Goal: Task Accomplishment & Management: Manage account settings

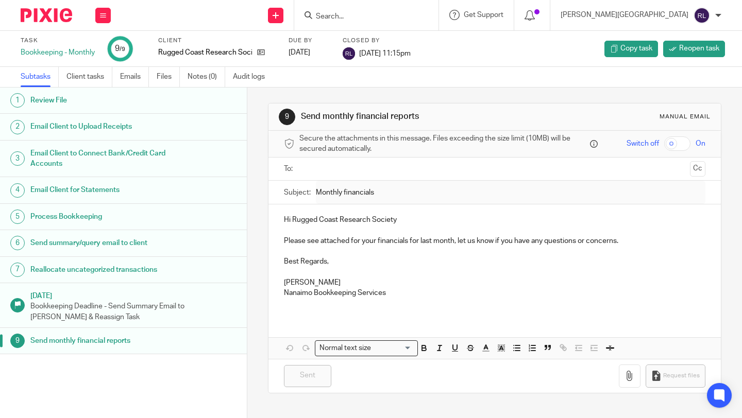
click at [408, 17] on input "Search" at bounding box center [361, 16] width 93 height 9
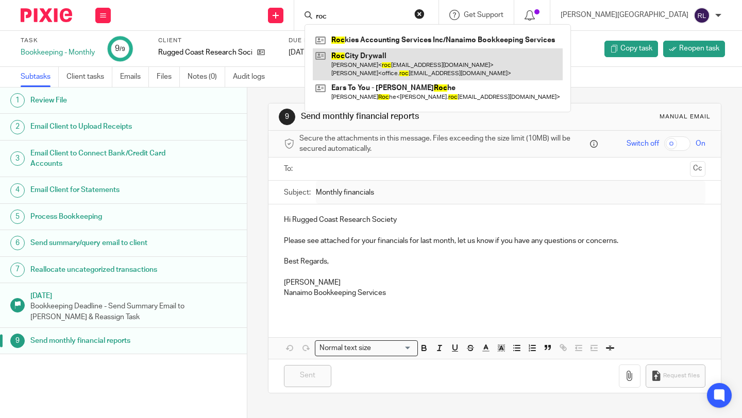
type input "roc"
click at [445, 63] on link at bounding box center [438, 64] width 250 height 32
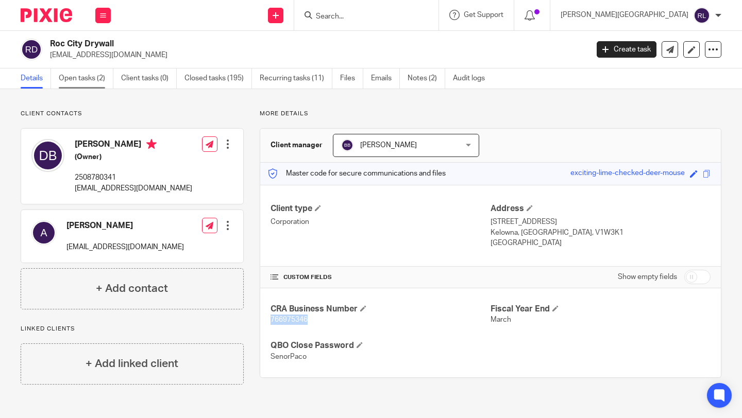
click at [84, 77] on link "Open tasks (2)" at bounding box center [86, 79] width 55 height 20
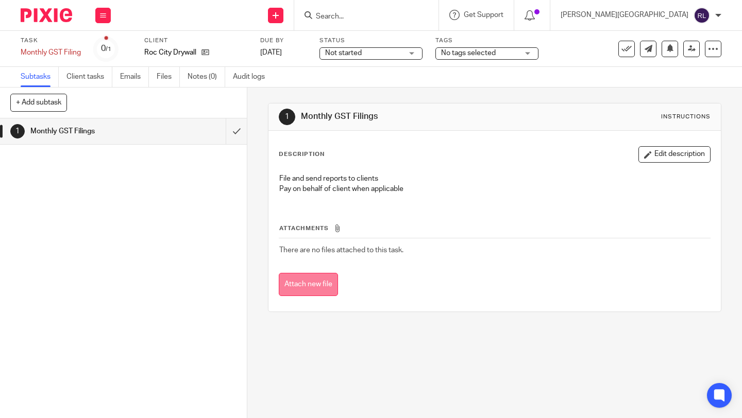
click at [316, 290] on button "Attach new file" at bounding box center [308, 284] width 59 height 23
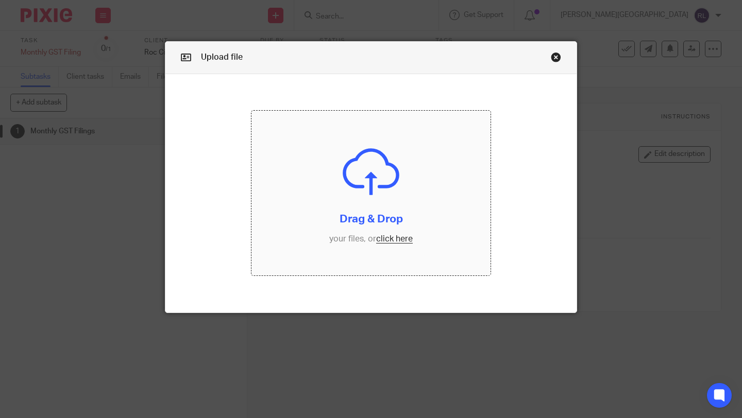
click at [392, 243] on input "file" at bounding box center [370, 193] width 239 height 165
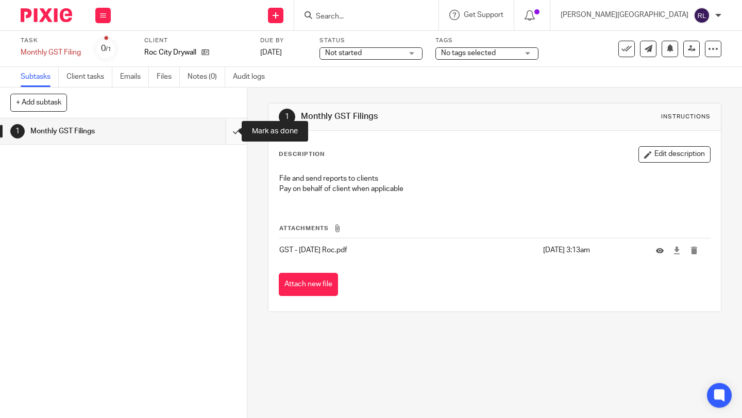
click at [228, 130] on input "submit" at bounding box center [123, 131] width 247 height 26
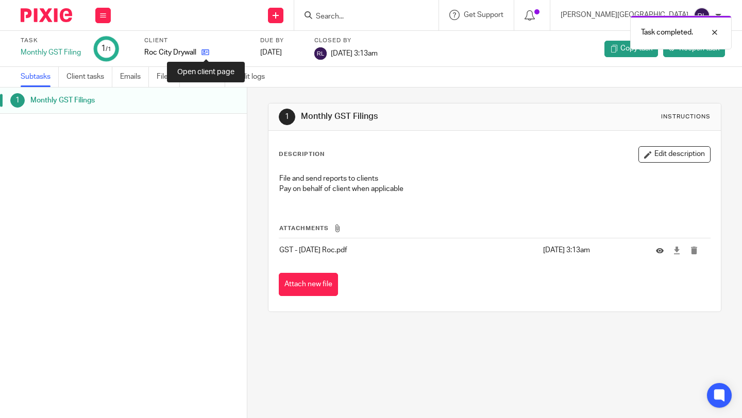
click at [202, 51] on icon at bounding box center [205, 52] width 8 height 8
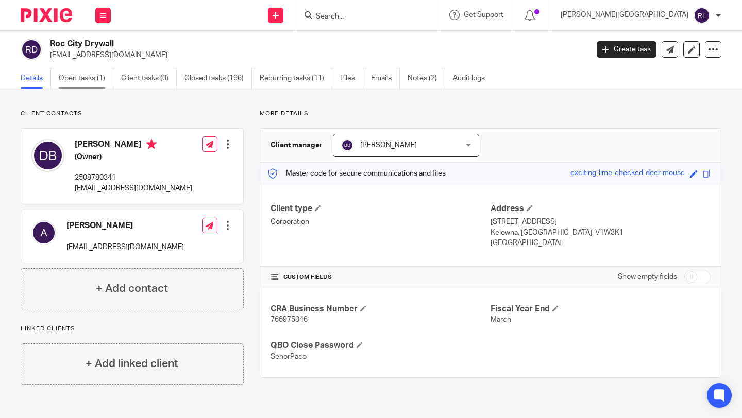
click at [91, 83] on link "Open tasks (1)" at bounding box center [86, 79] width 55 height 20
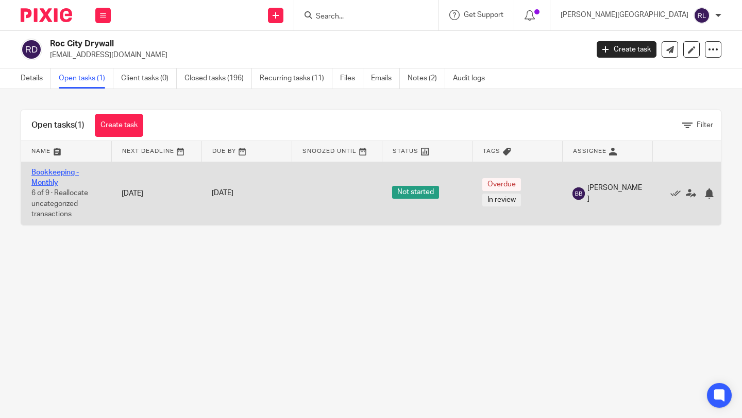
click at [49, 179] on link "Bookkeeping - Monthly" at bounding box center [54, 178] width 47 height 18
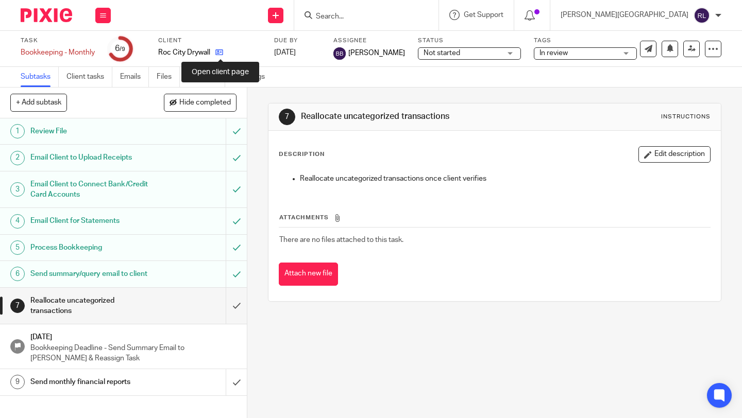
click at [221, 54] on icon at bounding box center [219, 52] width 8 height 8
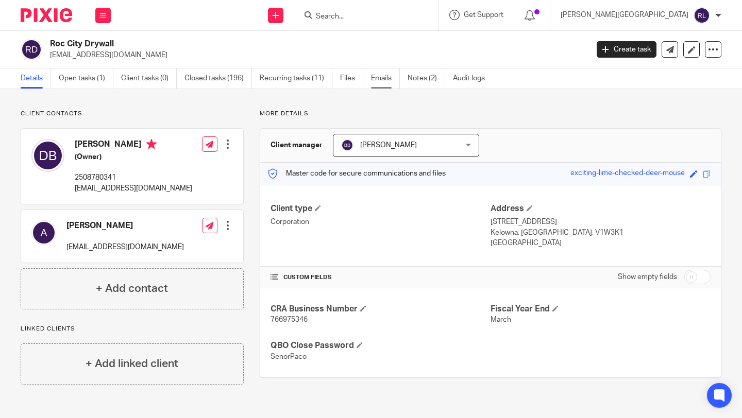
click at [383, 77] on link "Emails" at bounding box center [385, 79] width 29 height 20
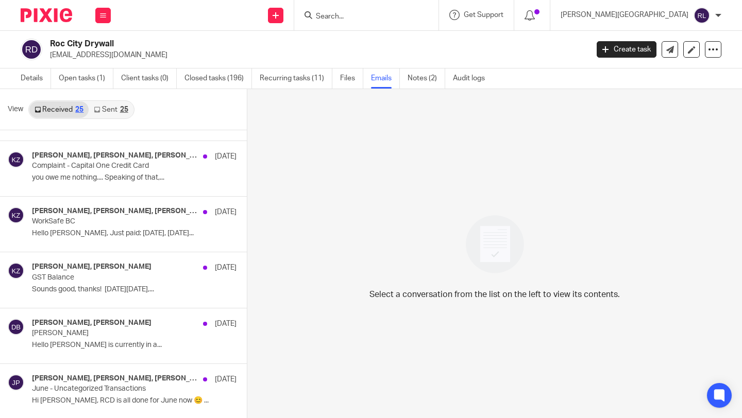
scroll to position [548, 0]
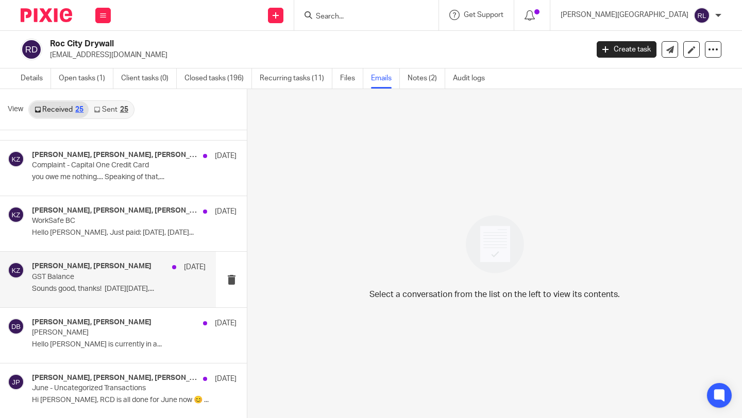
click at [83, 270] on h4 "[PERSON_NAME], [PERSON_NAME]" at bounding box center [92, 266] width 120 height 9
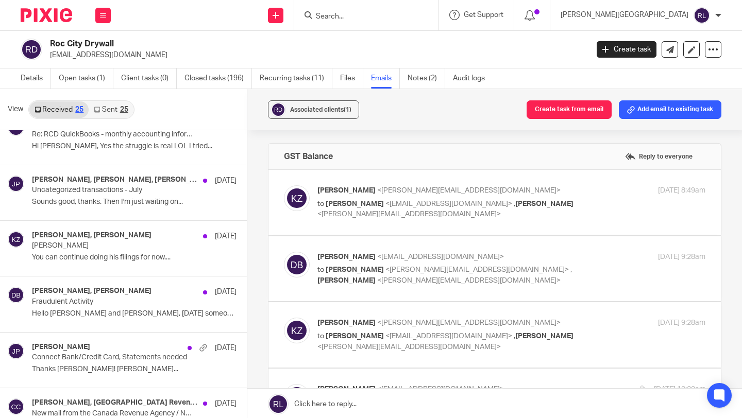
scroll to position [0, 0]
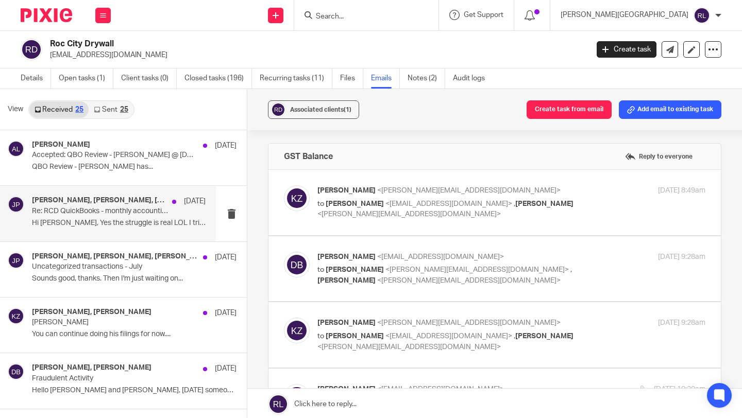
click at [105, 212] on p "Re: RCD QuickBooks - monthly accounting information transfer" at bounding box center [101, 211] width 139 height 9
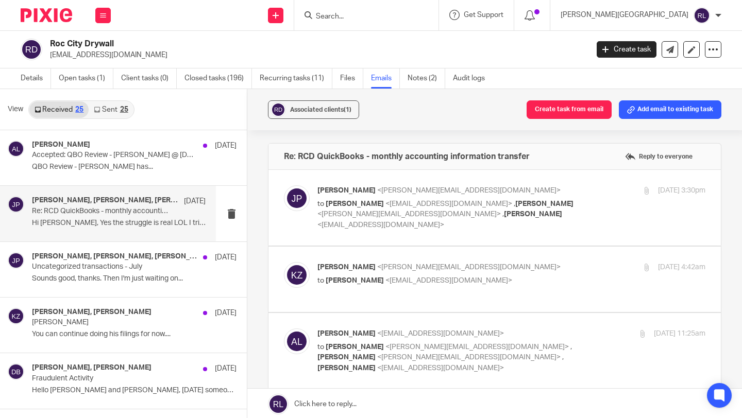
click at [98, 216] on div "Kim Zimmerman, Amie Leman, Jennifer Perkins Aug 18, 2024 Re: RCD QuickBooks - m…" at bounding box center [119, 213] width 174 height 35
click at [88, 77] on link "Open tasks (1)" at bounding box center [86, 79] width 55 height 20
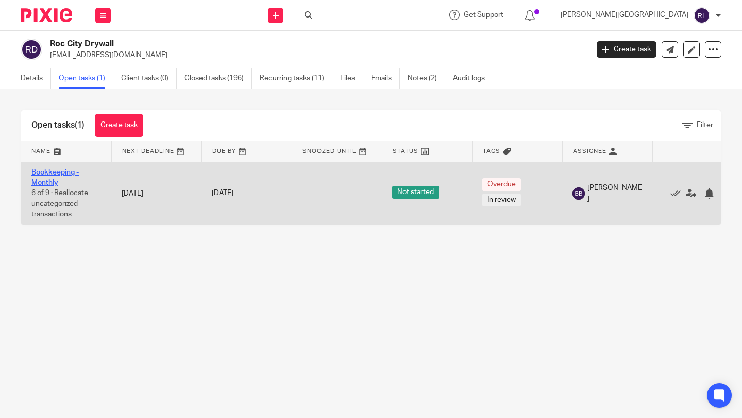
click at [45, 174] on link "Bookkeeping - Monthly" at bounding box center [54, 178] width 47 height 18
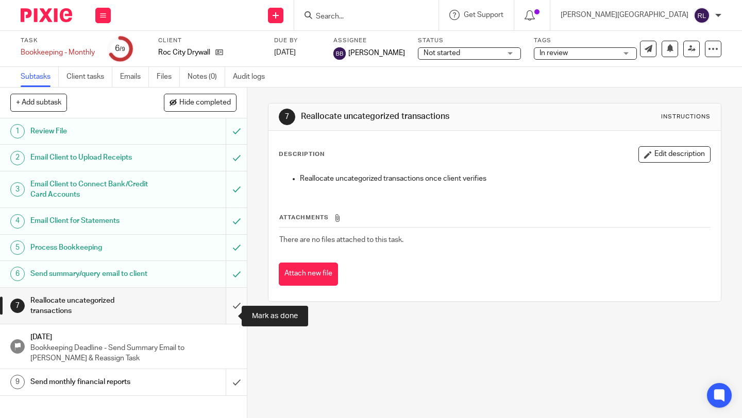
click at [228, 311] on input "submit" at bounding box center [123, 306] width 247 height 37
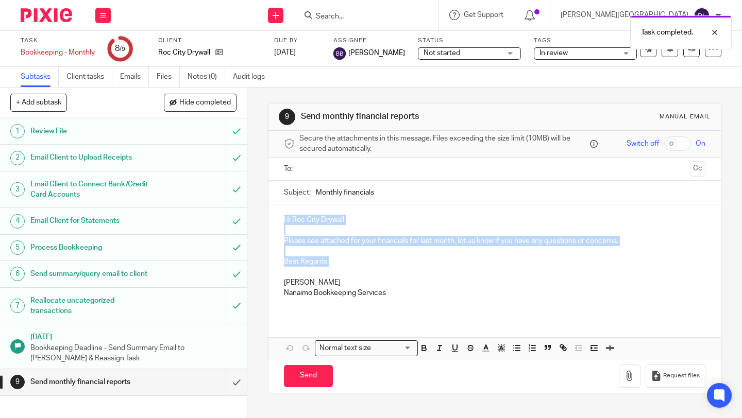
drag, startPoint x: 335, startPoint y: 262, endPoint x: 278, endPoint y: 211, distance: 76.6
click at [278, 211] on div "Hi Roc City Drywall Please see attached for your financials for last month, let…" at bounding box center [494, 261] width 452 height 112
copy div "Hi Roc City Drywall Please see attached for your financials for last month, let…"
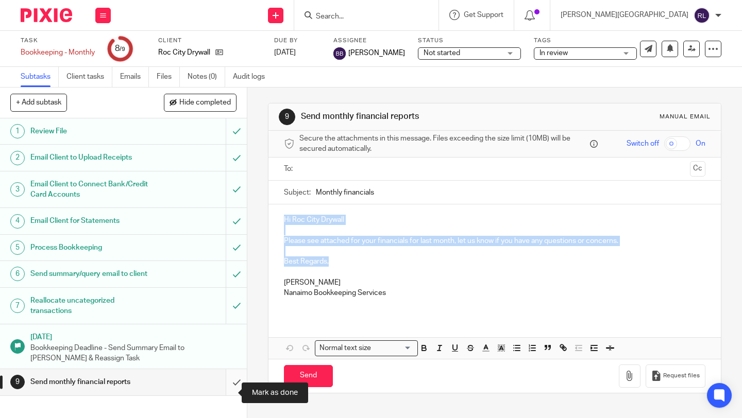
click at [225, 395] on input "submit" at bounding box center [123, 382] width 247 height 26
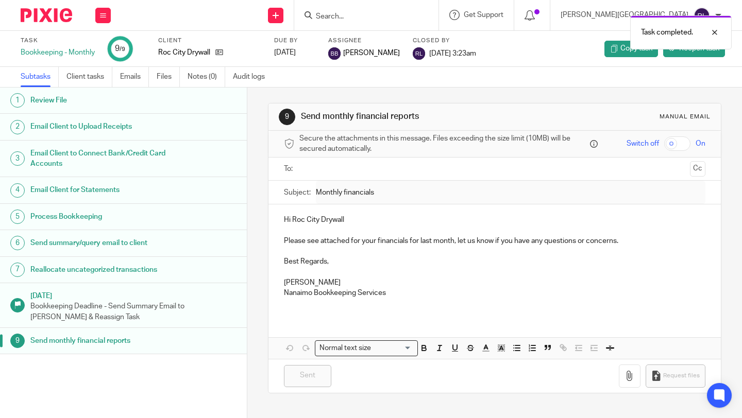
click at [414, 12] on div "Task completed." at bounding box center [551, 29] width 361 height 39
click at [416, 12] on div "Task completed." at bounding box center [551, 29] width 361 height 39
click at [395, 18] on input "Search" at bounding box center [361, 16] width 93 height 9
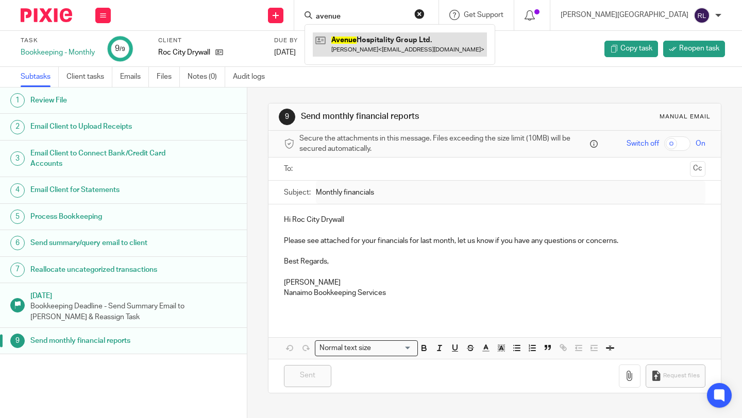
type input "avenue"
click at [429, 49] on link at bounding box center [400, 44] width 174 height 24
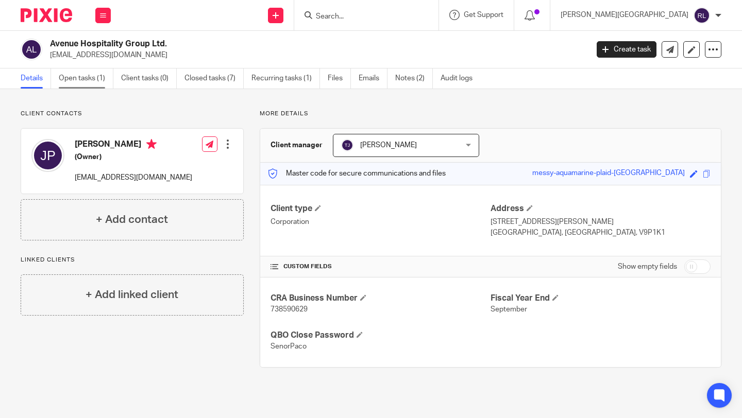
click at [75, 82] on link "Open tasks (1)" at bounding box center [86, 79] width 55 height 20
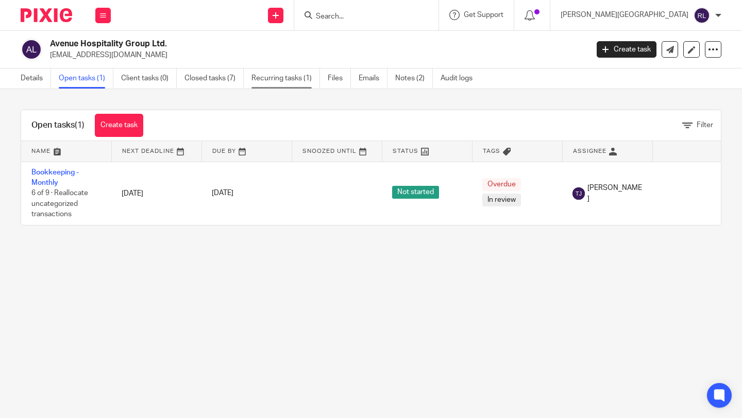
click at [310, 83] on link "Recurring tasks (1)" at bounding box center [285, 79] width 69 height 20
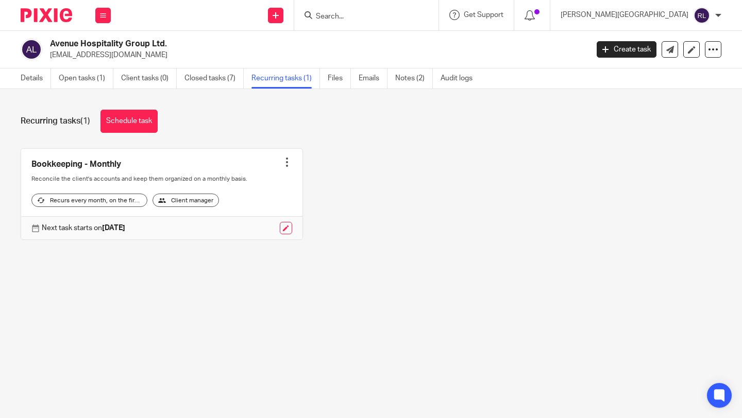
click at [408, 18] on input "Search" at bounding box center [361, 16] width 93 height 9
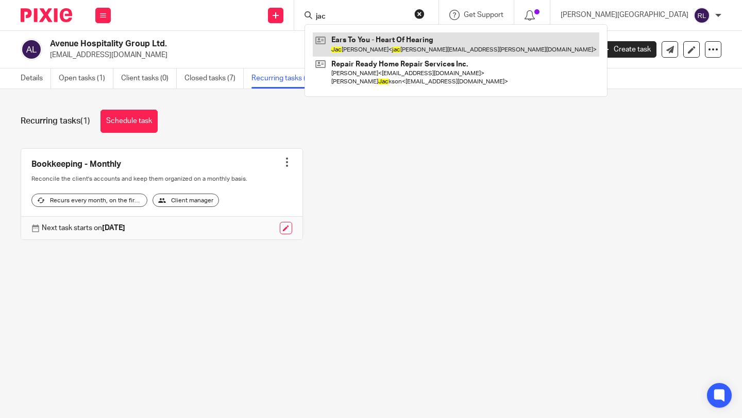
type input "jac"
click at [430, 42] on link at bounding box center [456, 44] width 286 height 24
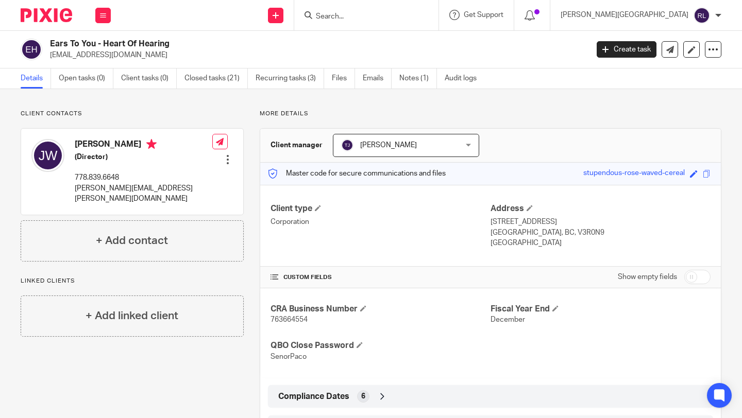
click at [407, 16] on input "Search" at bounding box center [361, 16] width 93 height 9
type input "[PERSON_NAME]"
